Goal: Book appointment/travel/reservation

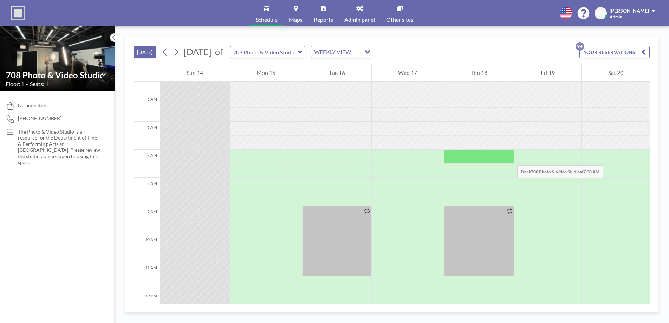
scroll to position [121, 0]
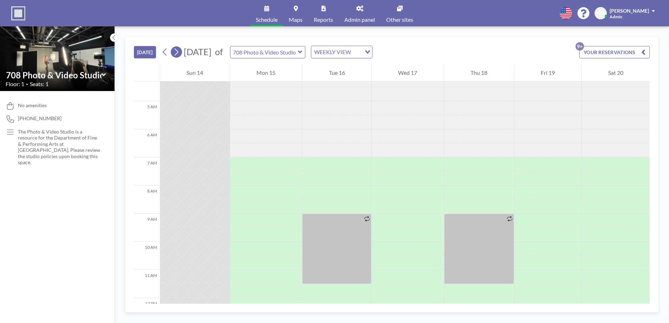
click at [178, 53] on icon at bounding box center [177, 51] width 4 height 7
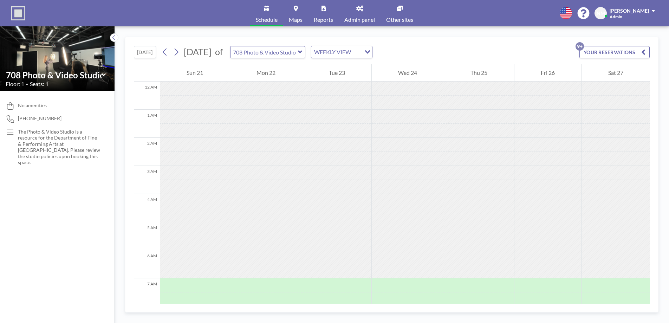
scroll to position [211, 0]
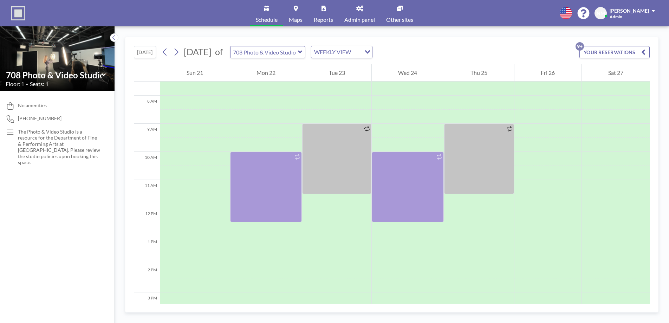
click at [177, 56] on icon at bounding box center [176, 52] width 7 height 11
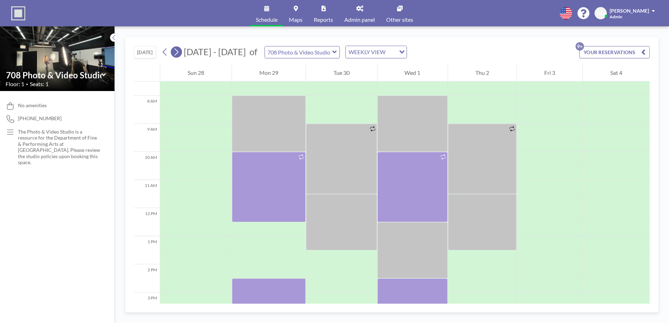
click at [173, 48] on button at bounding box center [176, 51] width 11 height 11
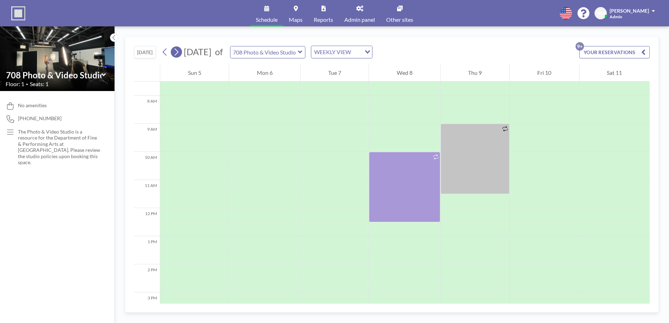
click at [176, 56] on icon at bounding box center [176, 52] width 7 height 11
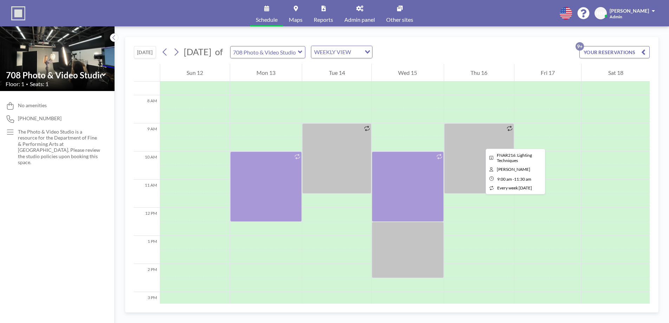
scroll to position [210, 0]
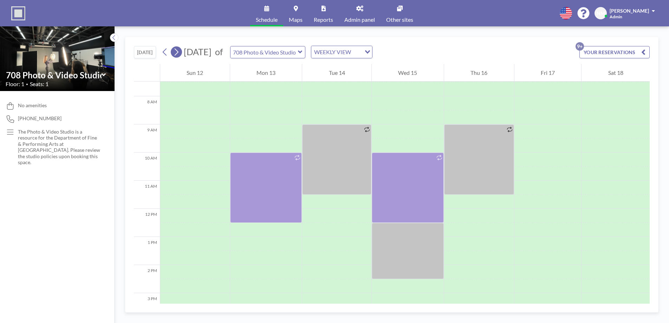
click at [178, 52] on icon at bounding box center [176, 52] width 7 height 11
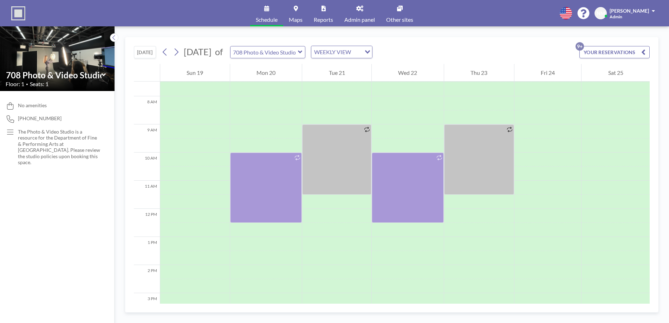
click at [182, 55] on div "[DATE] of 708 Photo & Video Studio WEEKLY VIEW Loading..." at bounding box center [265, 52] width 213 height 13
click at [178, 53] on icon at bounding box center [177, 51] width 4 height 7
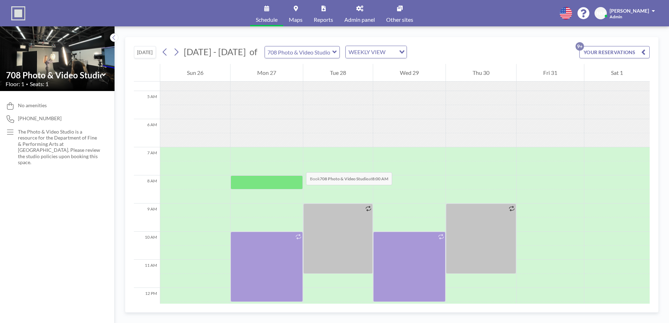
scroll to position [211, 0]
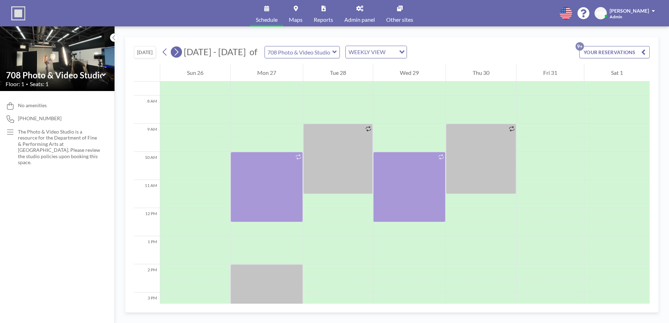
click at [178, 54] on icon at bounding box center [176, 52] width 7 height 11
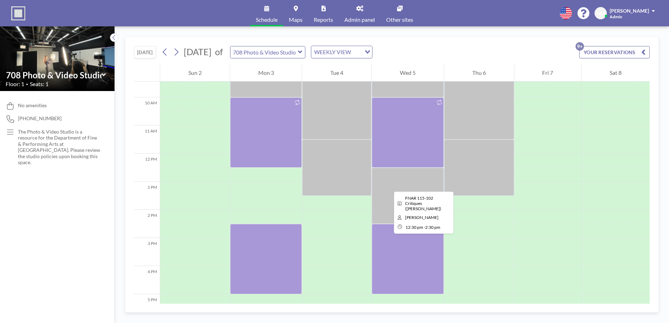
scroll to position [190, 0]
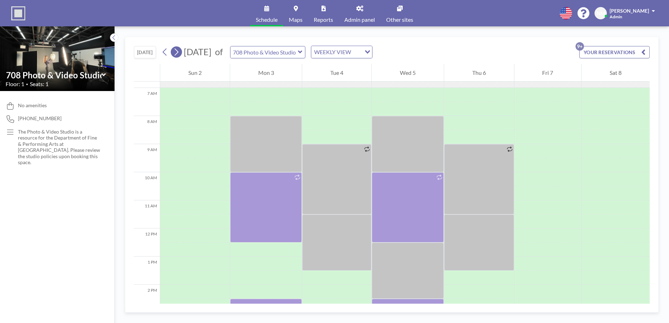
click at [178, 52] on icon at bounding box center [177, 51] width 4 height 7
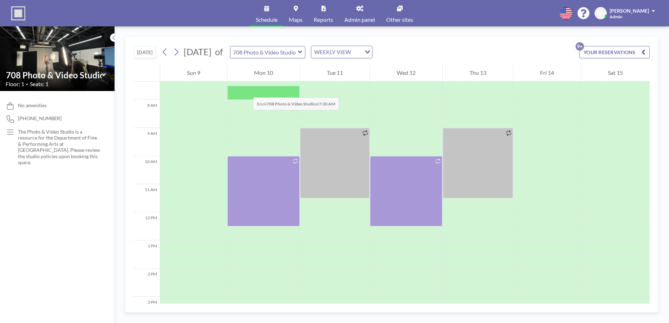
scroll to position [211, 0]
